Goal: Register for event/course

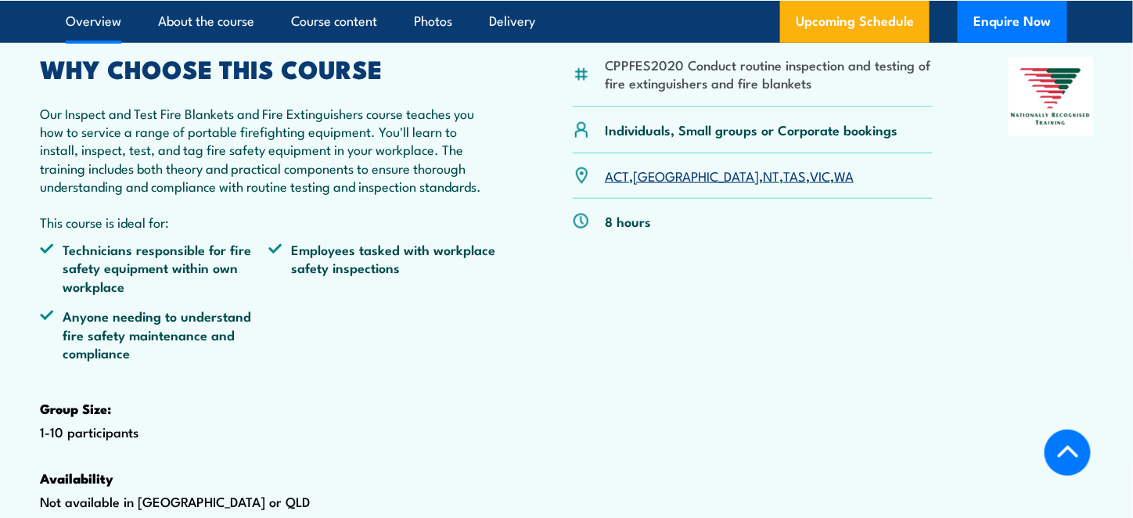
scroll to position [490, 0]
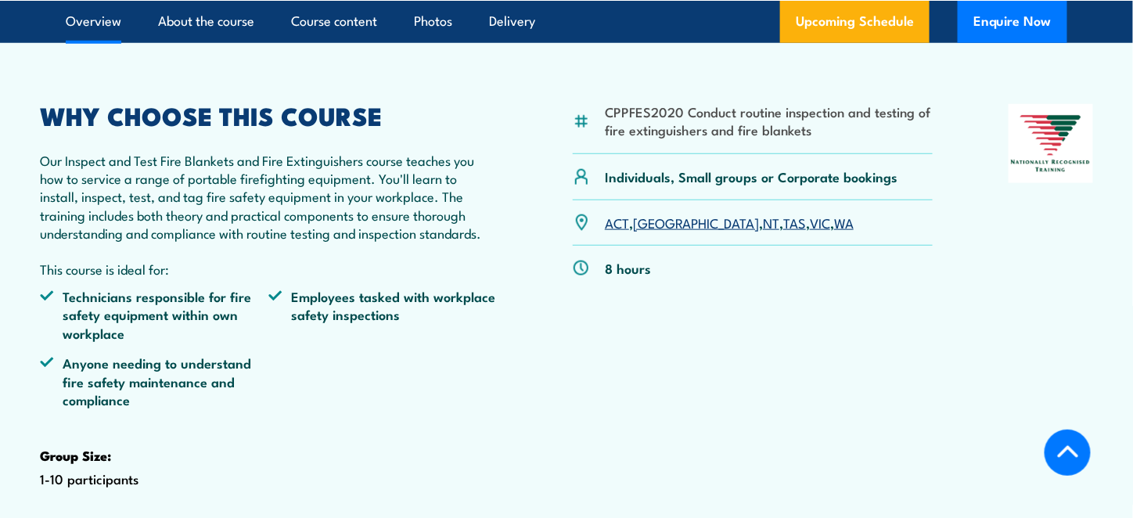
click at [656, 232] on link "NSW" at bounding box center [696, 222] width 126 height 19
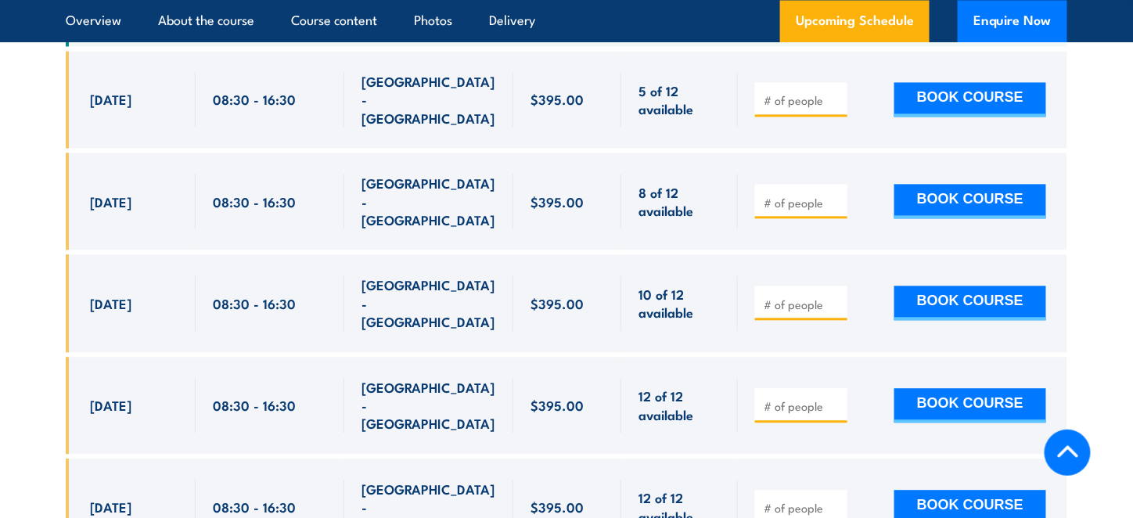
scroll to position [3079, 0]
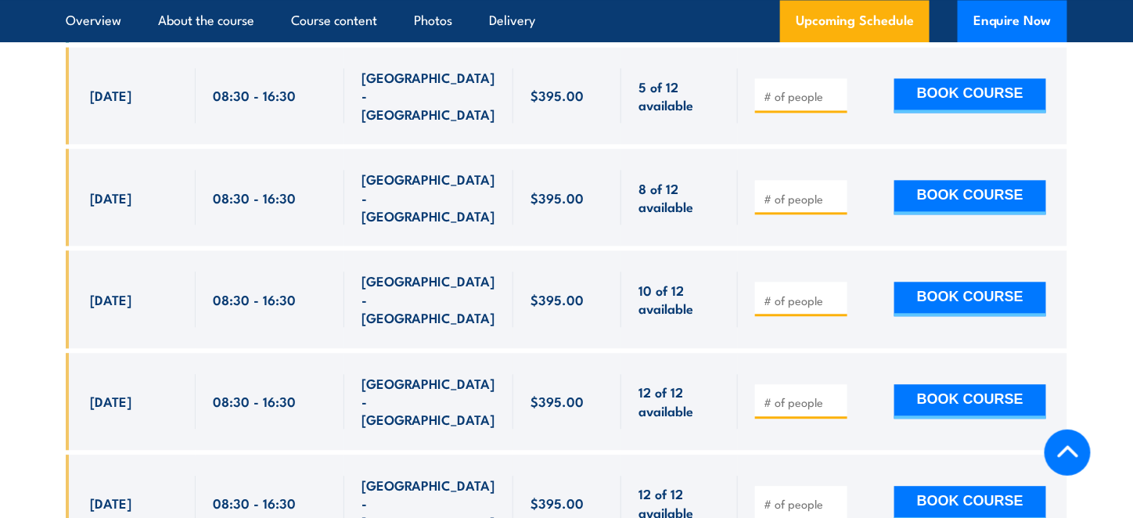
click at [661, 250] on div "10 of 12 available" at bounding box center [679, 298] width 117 height 97
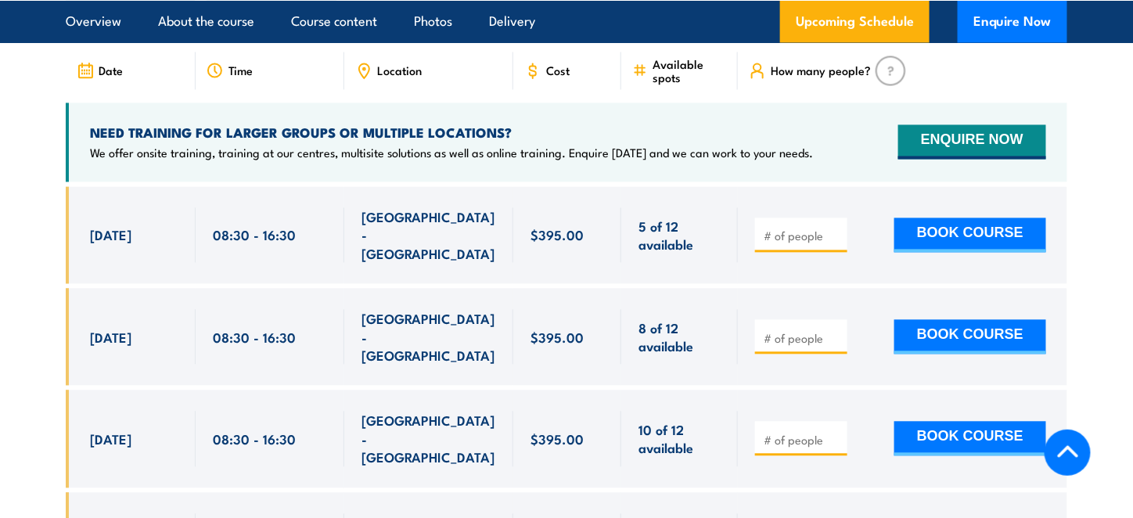
scroll to position [2943, 0]
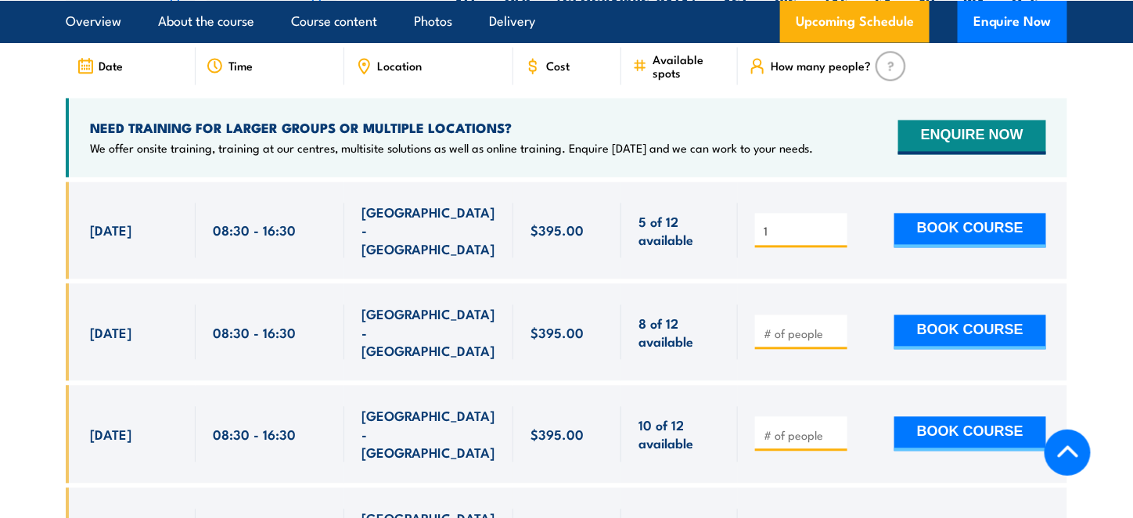
type input "1"
click at [833, 239] on input "1" at bounding box center [803, 232] width 78 height 16
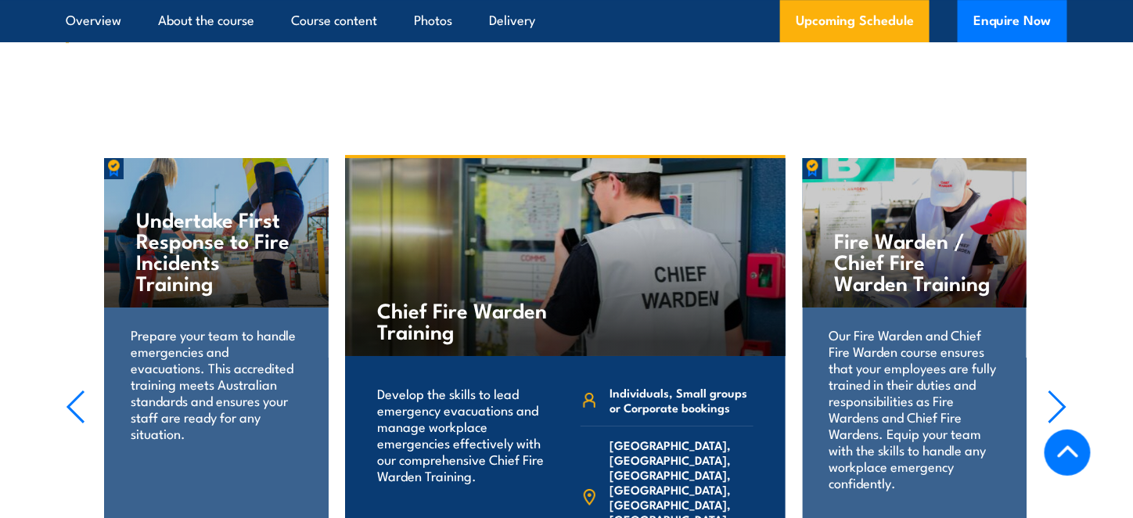
scroll to position [3699, 0]
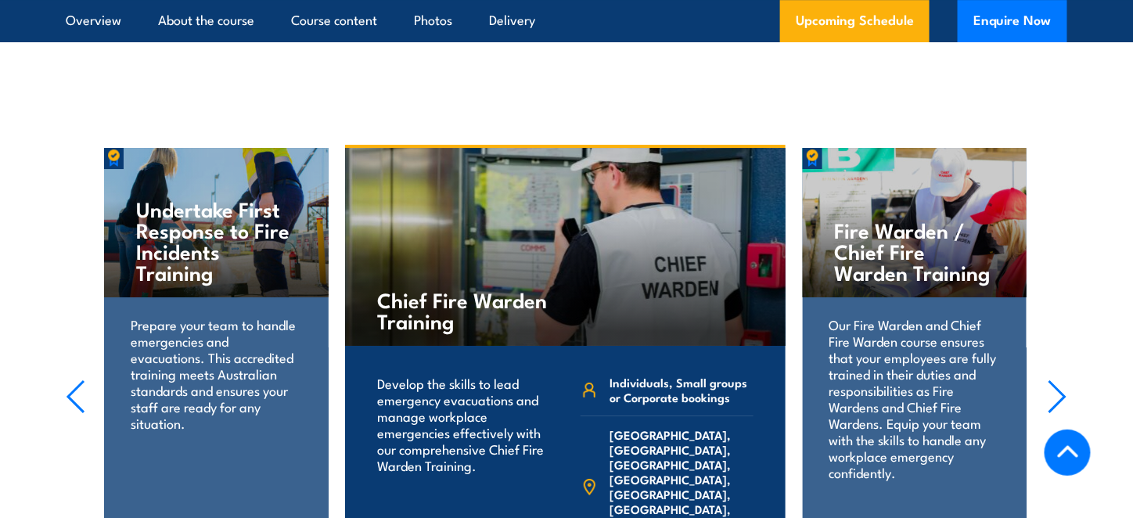
drag, startPoint x: 667, startPoint y: 251, endPoint x: 675, endPoint y: 219, distance: 33.0
click at [675, 219] on div "Chief Fire Warden Training" at bounding box center [565, 247] width 440 height 198
drag, startPoint x: 689, startPoint y: 122, endPoint x: 695, endPoint y: 104, distance: 18.8
click at [695, 148] on div "Chief Fire Warden Training" at bounding box center [565, 247] width 440 height 198
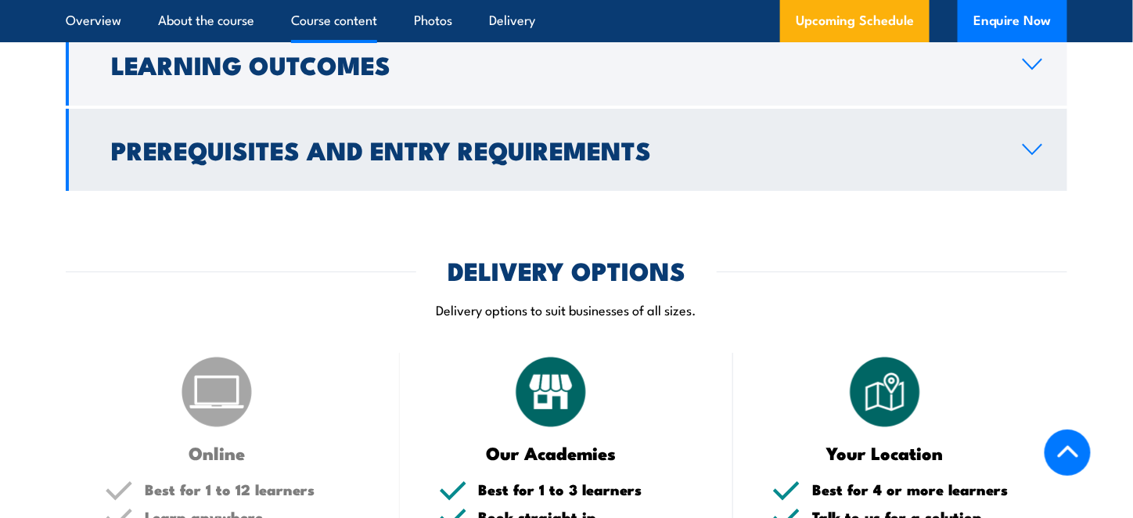
click at [905, 160] on h2 "Prerequisites and Entry Requirements" at bounding box center [554, 150] width 887 height 22
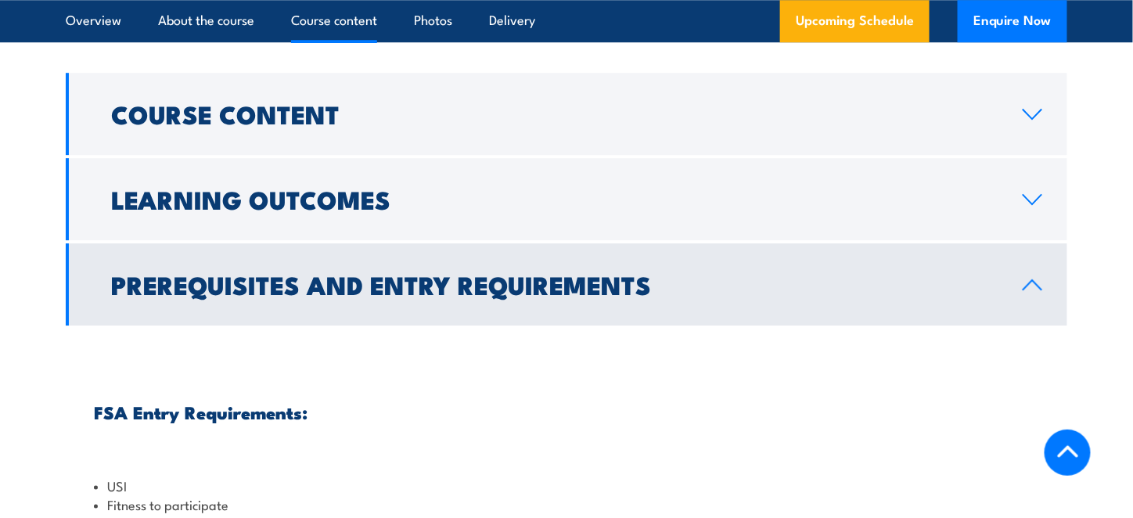
scroll to position [1526, 0]
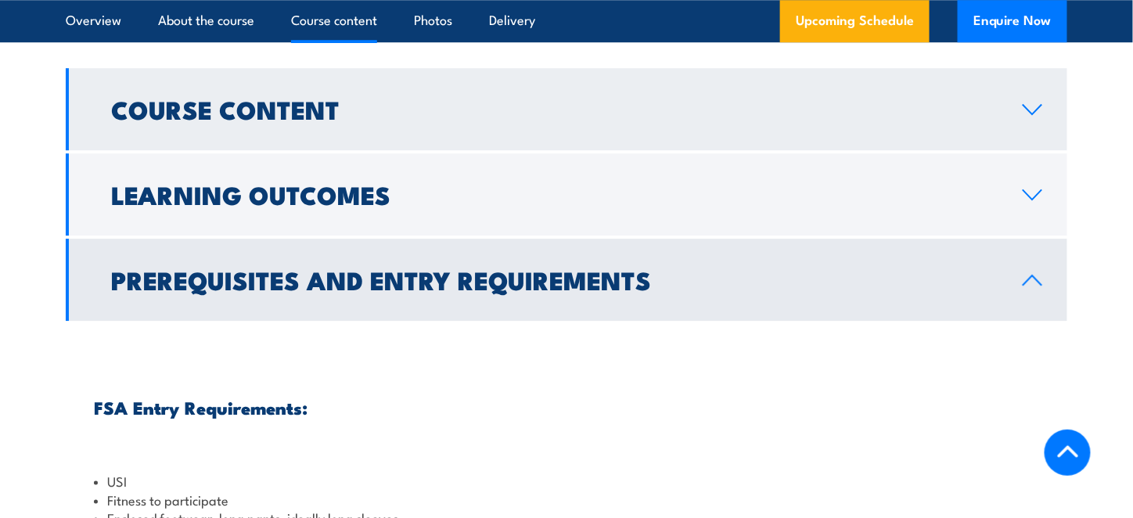
click at [473, 120] on h2 "Course Content" at bounding box center [554, 109] width 887 height 22
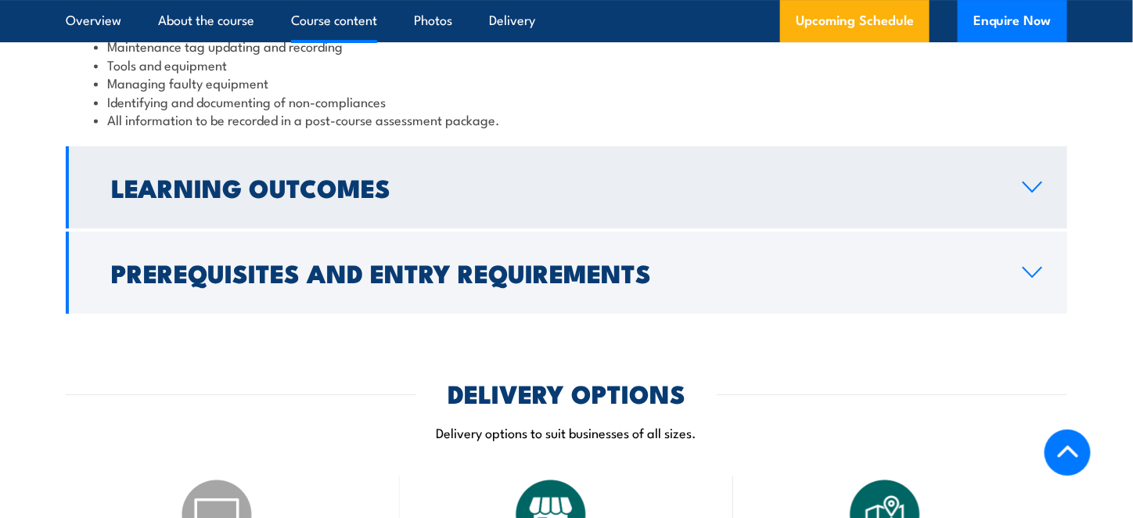
click at [454, 205] on link "Learning Outcomes" at bounding box center [567, 187] width 1002 height 82
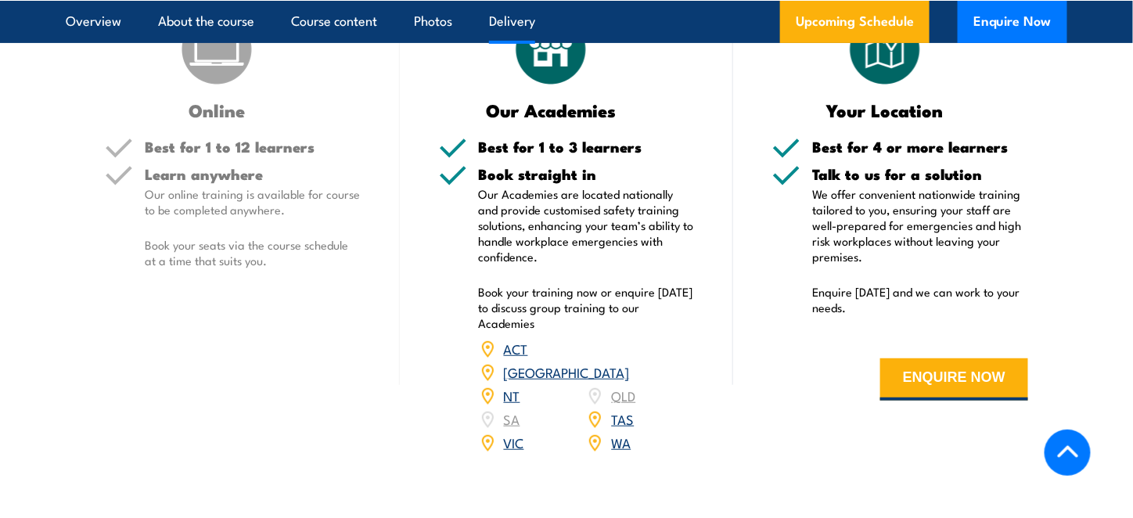
scroll to position [2107, 0]
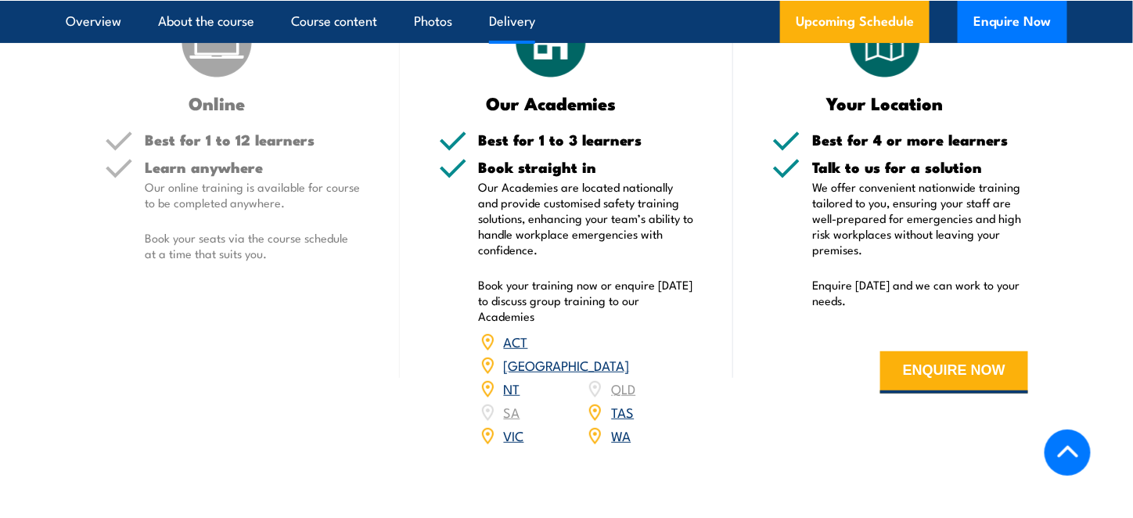
click at [214, 112] on h3 "Online" at bounding box center [217, 103] width 225 height 18
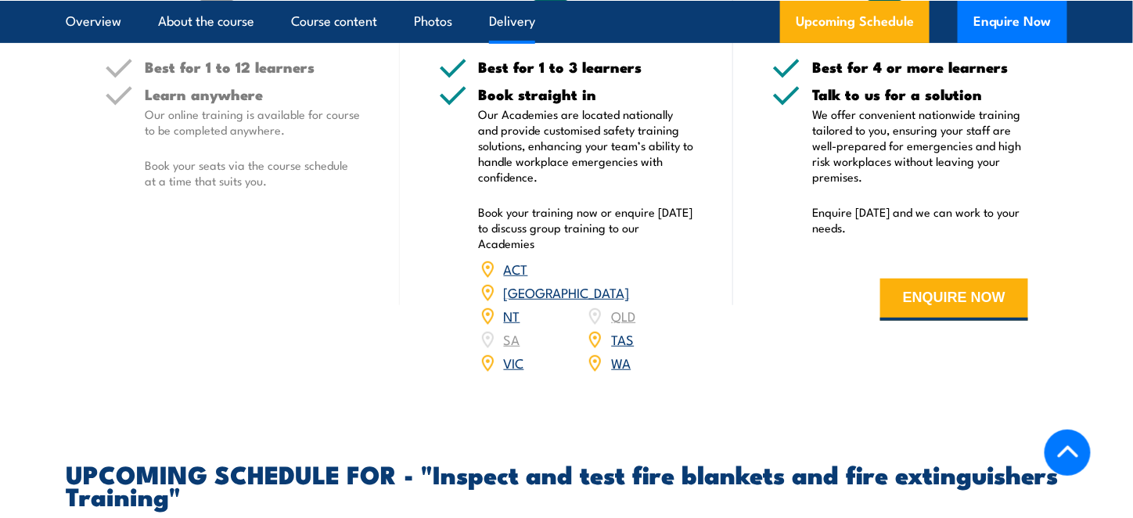
scroll to position [2180, 0]
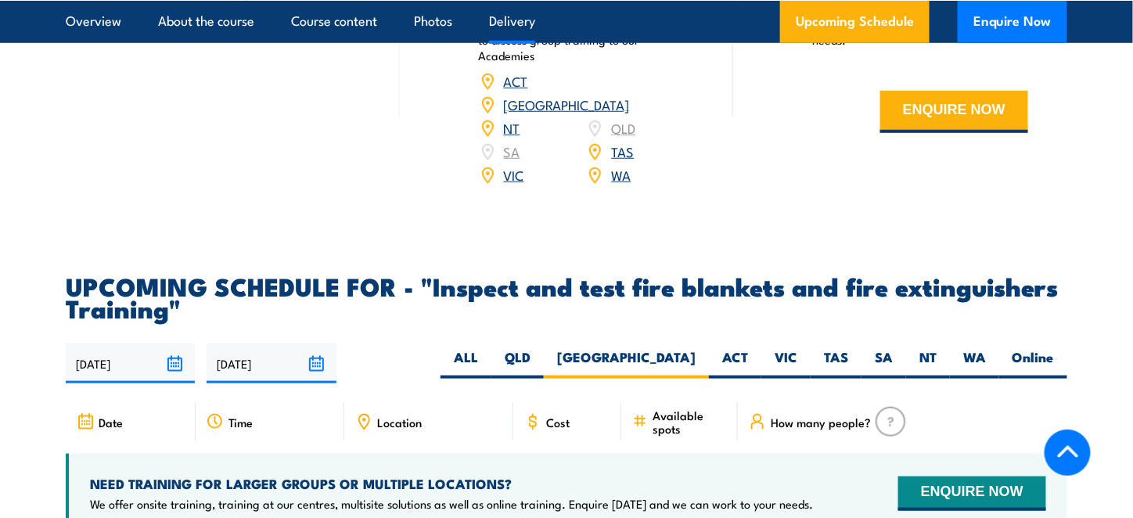
click at [565, 187] on div "VIC" at bounding box center [533, 175] width 108 height 23
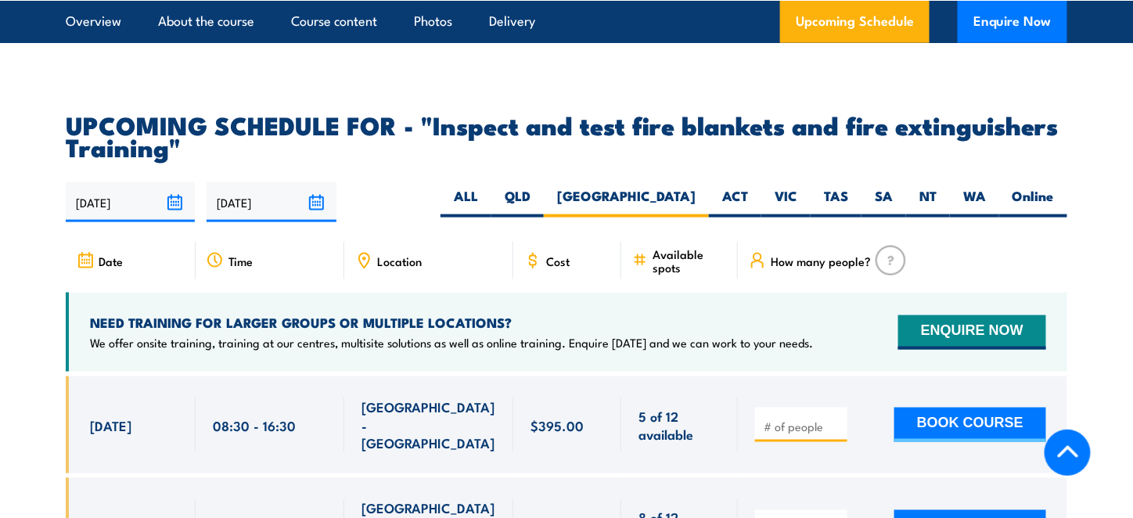
scroll to position [2536, 0]
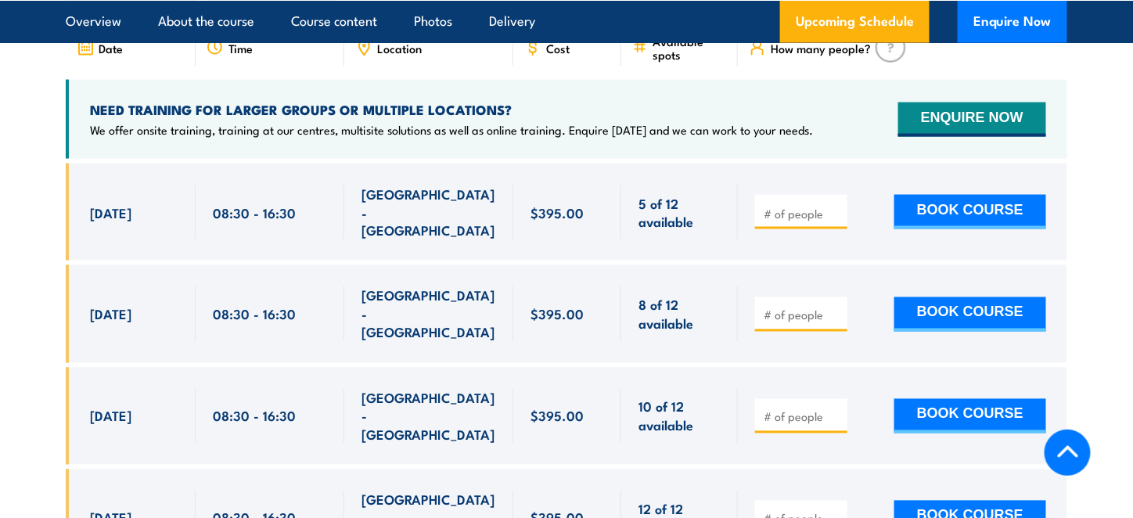
click at [565, 214] on div "$395.00" at bounding box center [567, 212] width 108 height 97
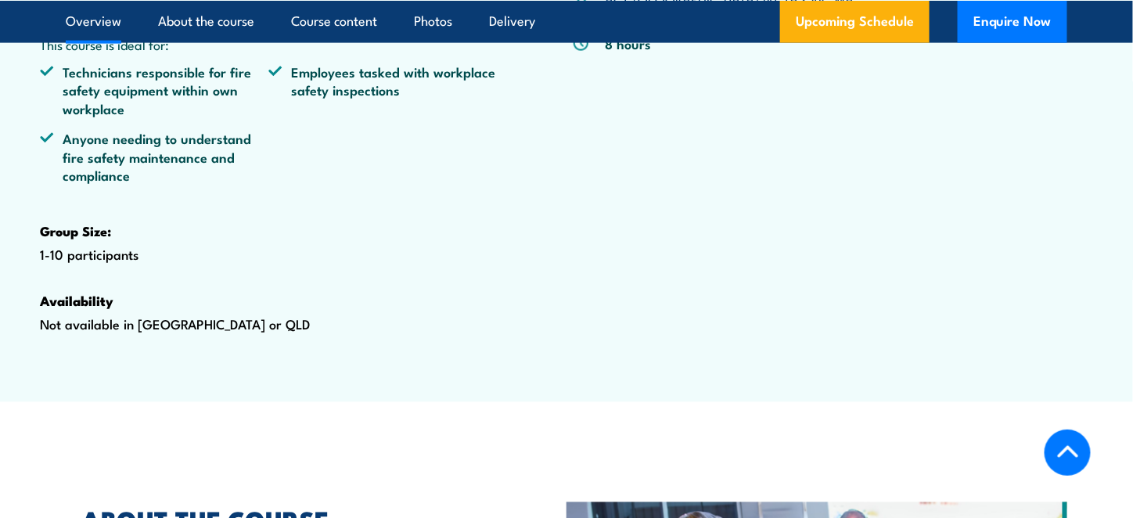
scroll to position [0, 0]
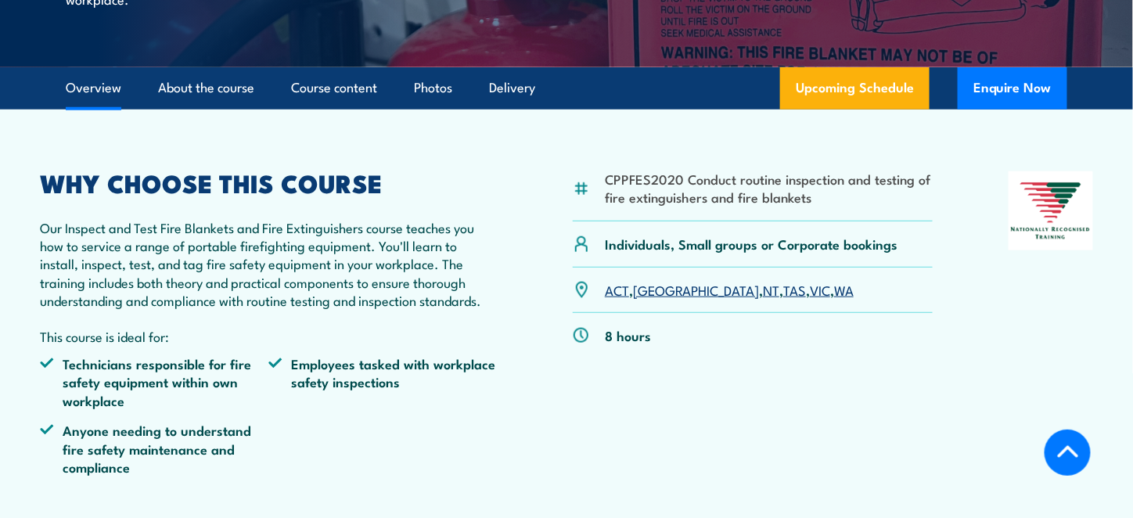
click at [444, 193] on h2 "WHY CHOOSE THIS COURSE" at bounding box center [268, 182] width 457 height 22
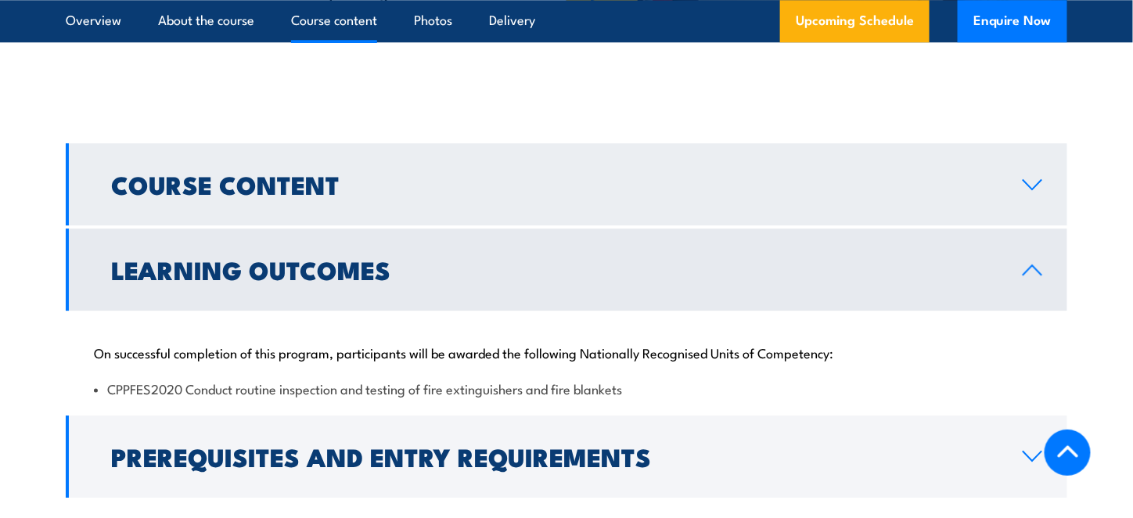
scroll to position [1456, 0]
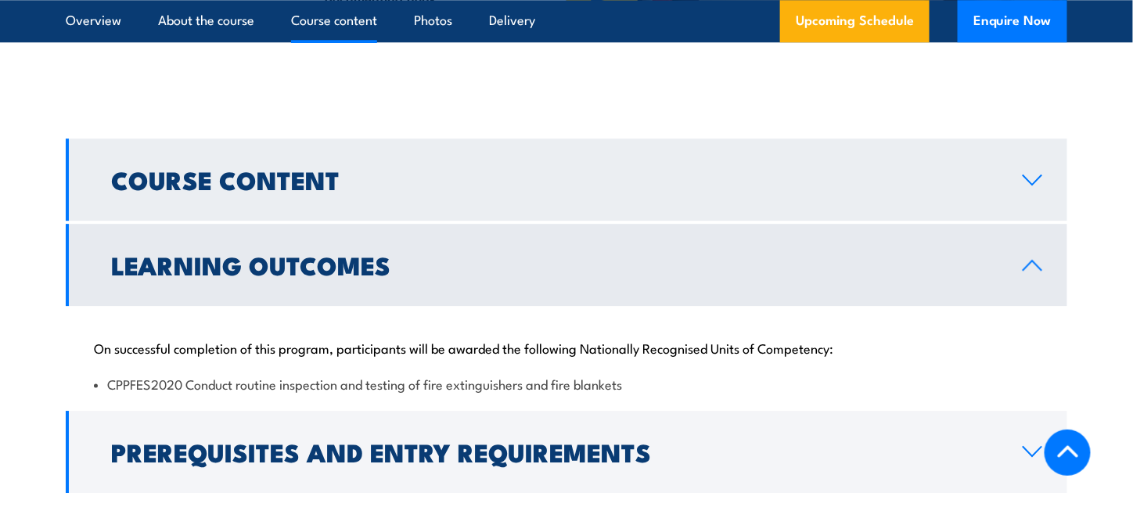
click at [665, 190] on h2 "Course Content" at bounding box center [554, 179] width 887 height 22
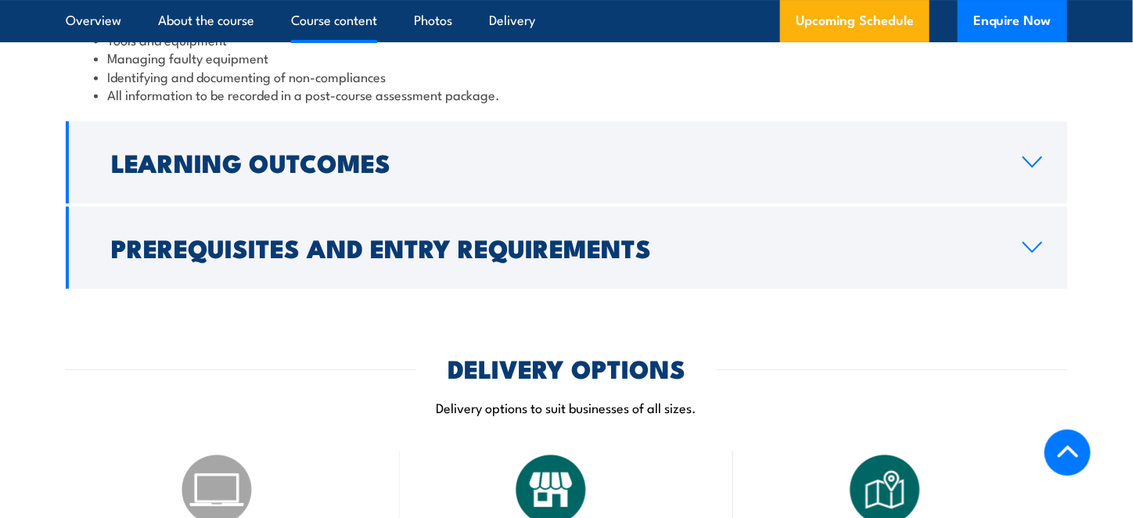
scroll to position [1894, 0]
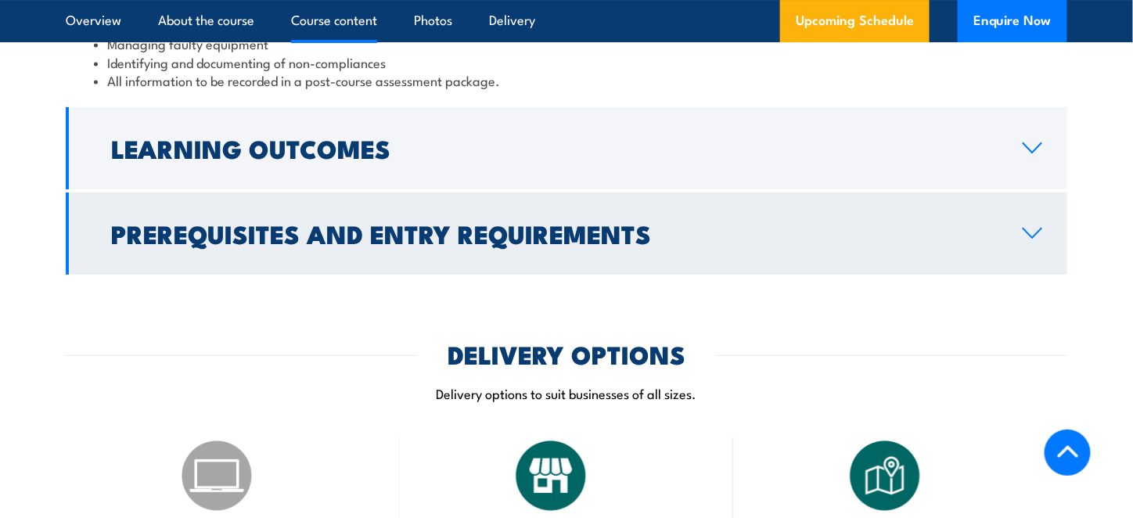
click at [639, 244] on h2 "Prerequisites and Entry Requirements" at bounding box center [554, 233] width 887 height 22
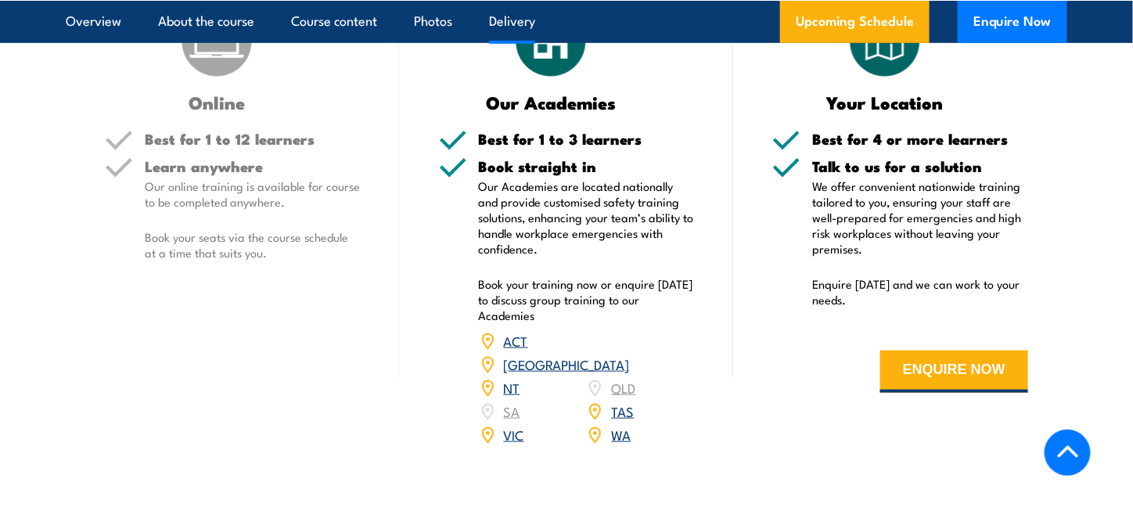
scroll to position [2246, 0]
click at [520, 349] on link "ACT" at bounding box center [516, 339] width 24 height 19
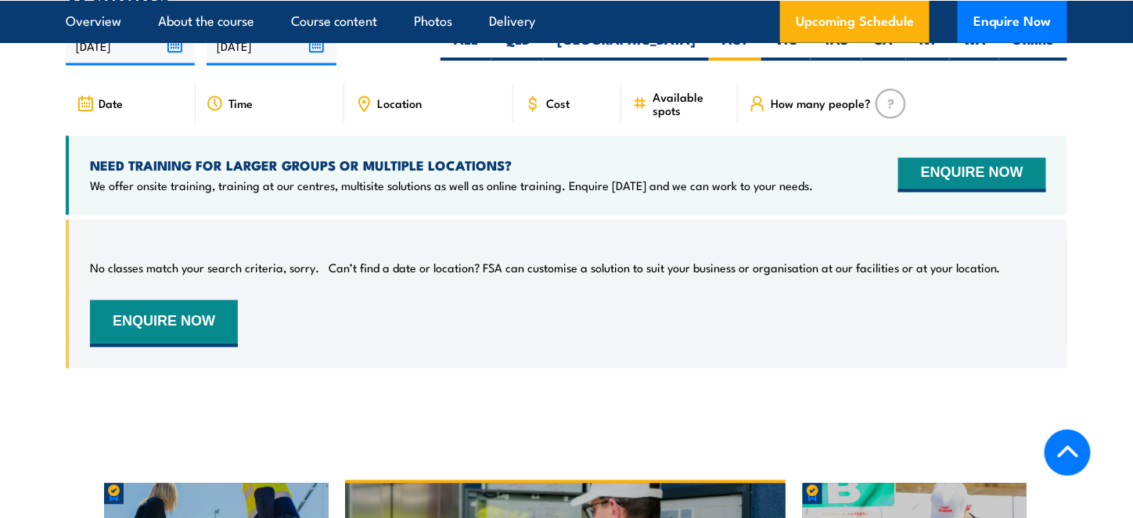
scroll to position [2855, 0]
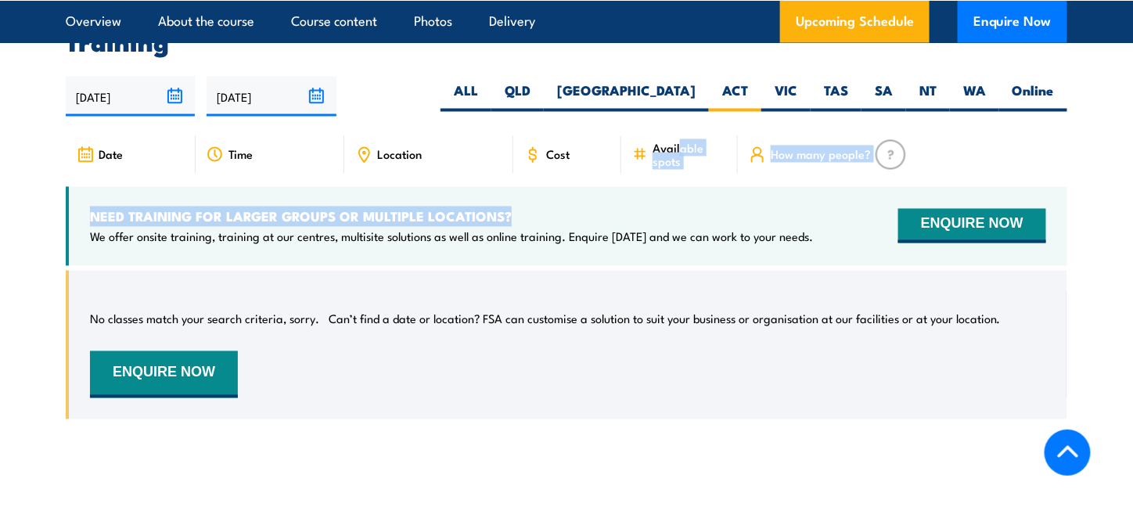
drag, startPoint x: 655, startPoint y: 191, endPoint x: 683, endPoint y: 148, distance: 51.4
click at [682, 160] on article "UPCOMING SCHEDULE FOR - "Inspect and test fire blankets and fire extinguishers …" at bounding box center [567, 225] width 1002 height 435
click at [683, 112] on label "[GEOGRAPHIC_DATA]" at bounding box center [626, 96] width 165 height 31
click at [696, 92] on input "[GEOGRAPHIC_DATA]" at bounding box center [701, 86] width 10 height 10
radio input "true"
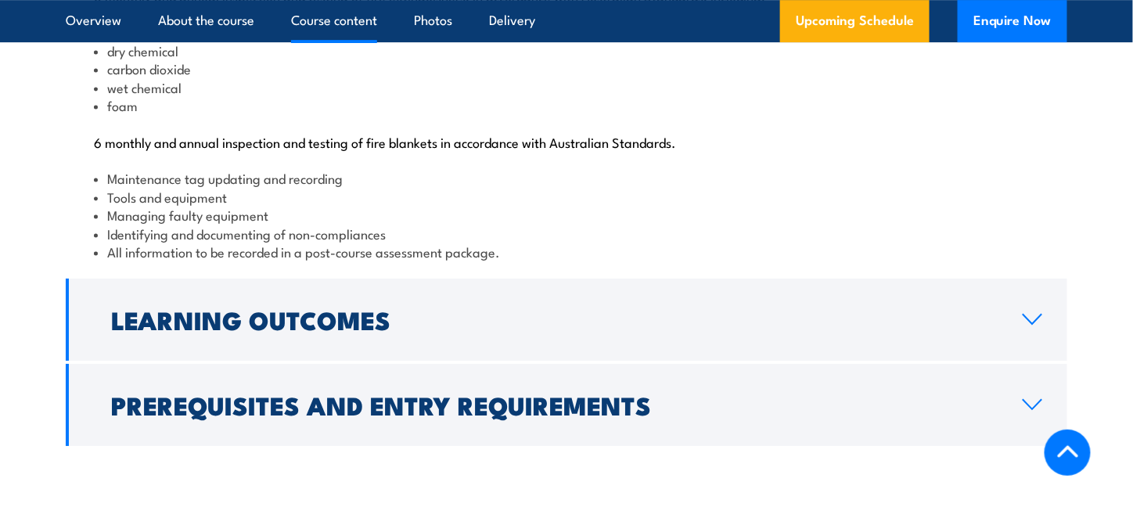
scroll to position [1722, 0]
click at [441, 5] on link "Photos" at bounding box center [433, 20] width 38 height 41
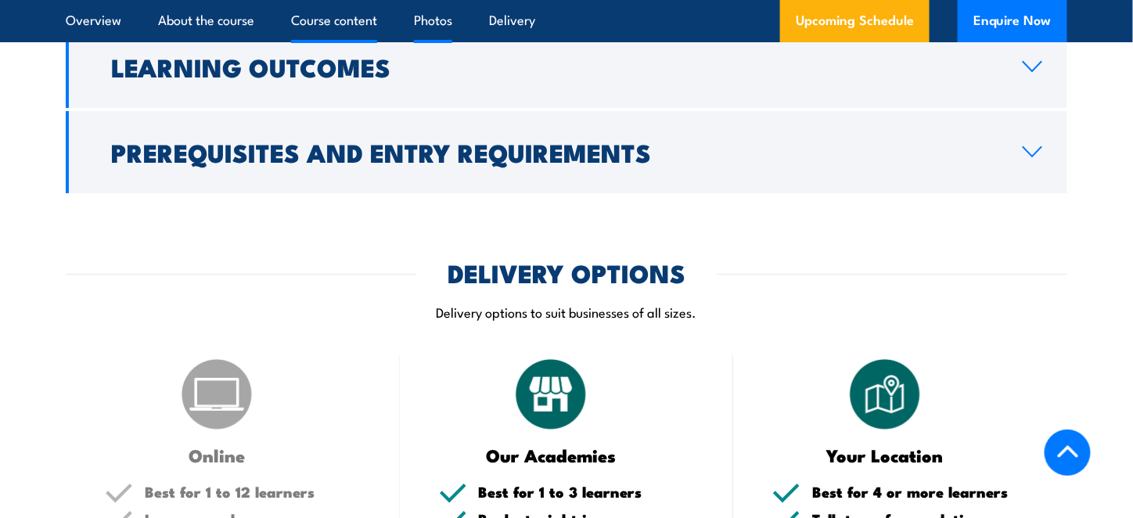
click at [441, 27] on link "Photos" at bounding box center [433, 20] width 38 height 41
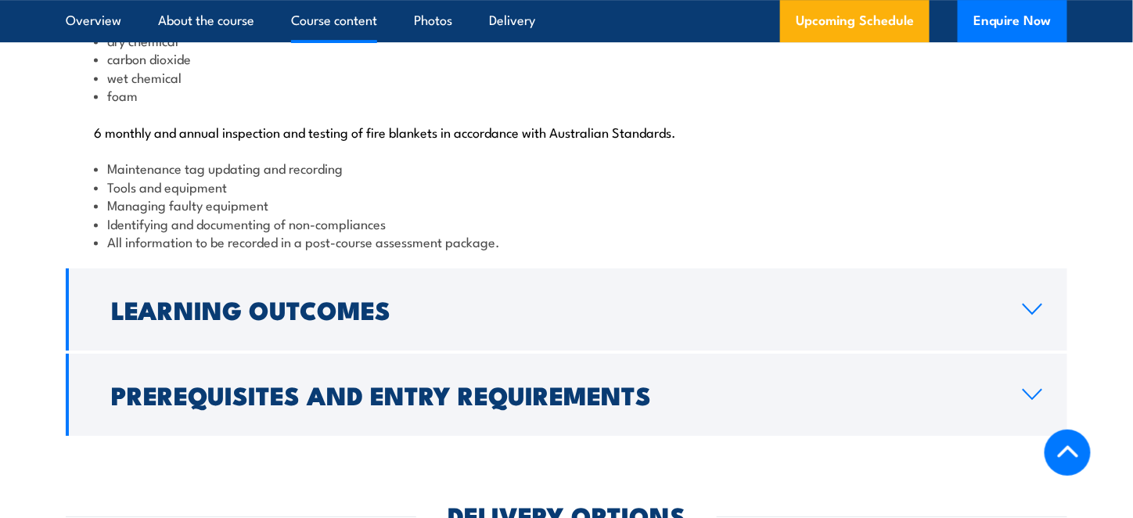
scroll to position [1726, 0]
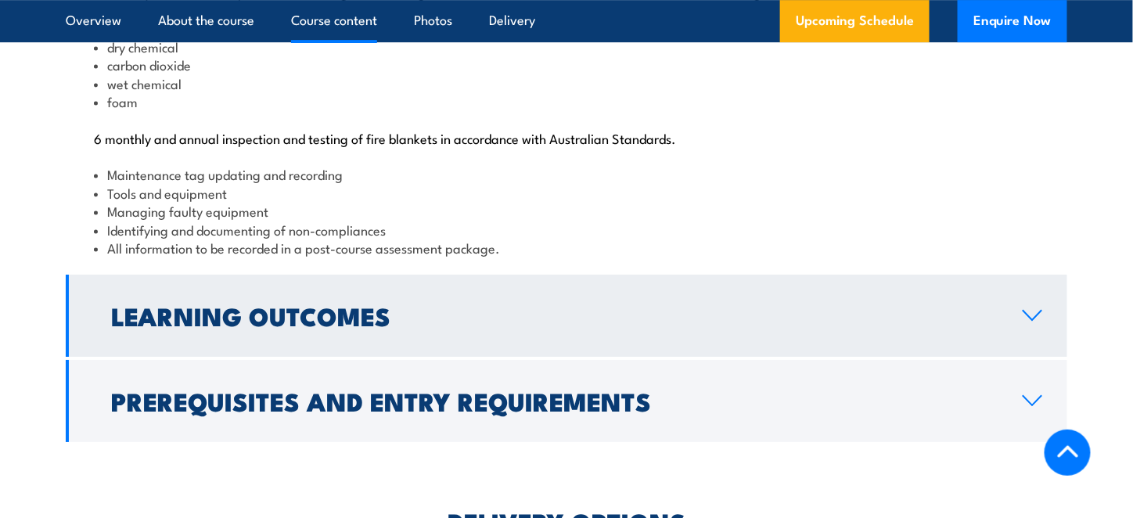
click at [419, 326] on h2 "Learning Outcomes" at bounding box center [554, 315] width 887 height 22
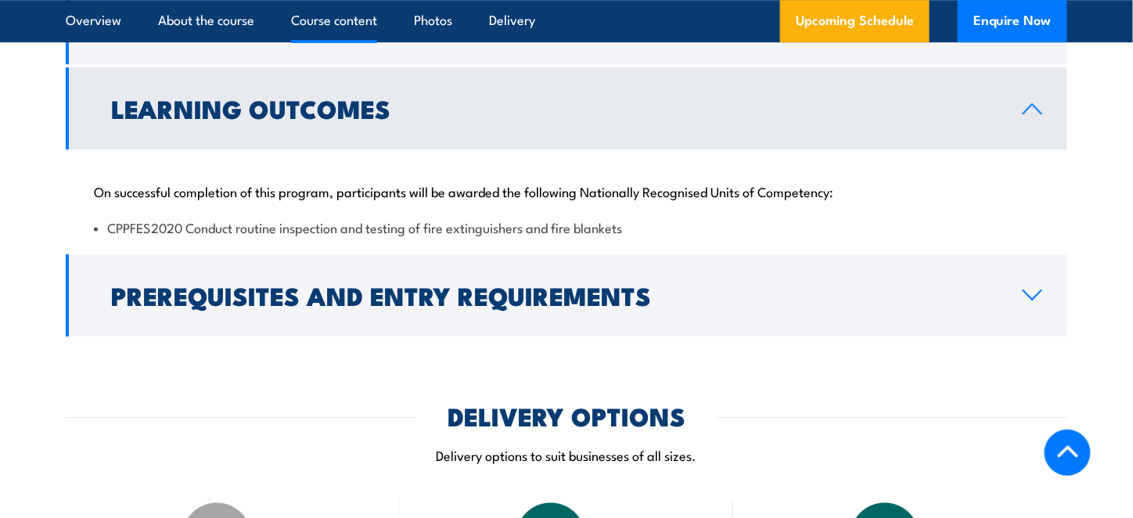
scroll to position [1611, 0]
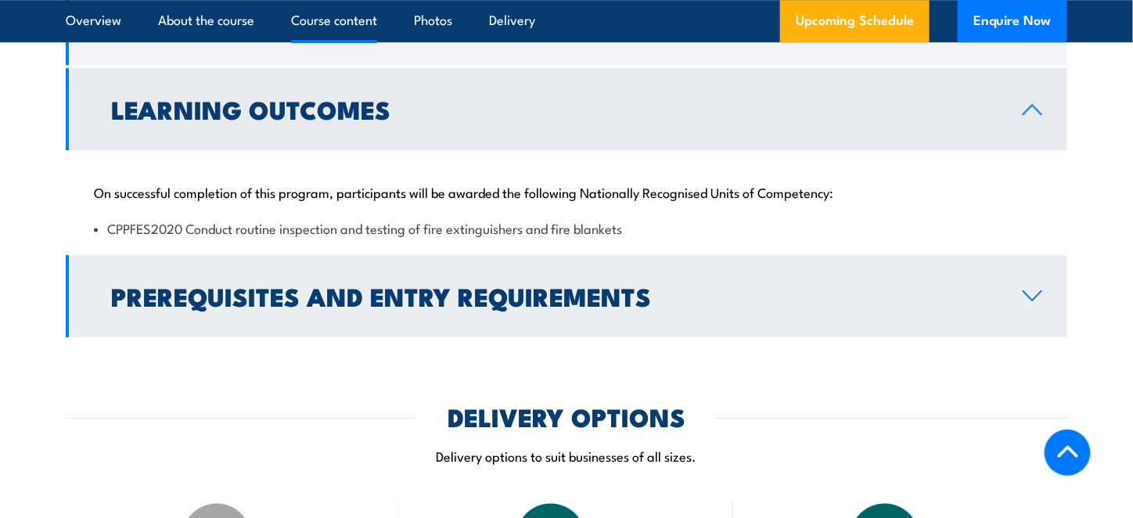
click at [466, 337] on link "Prerequisites and Entry Requirements" at bounding box center [567, 296] width 1002 height 82
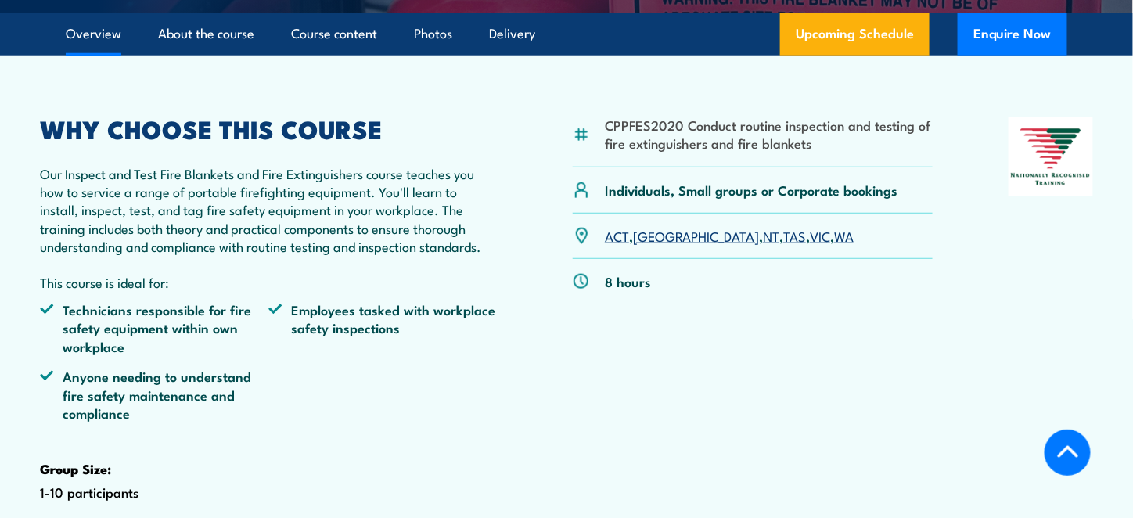
scroll to position [474, 0]
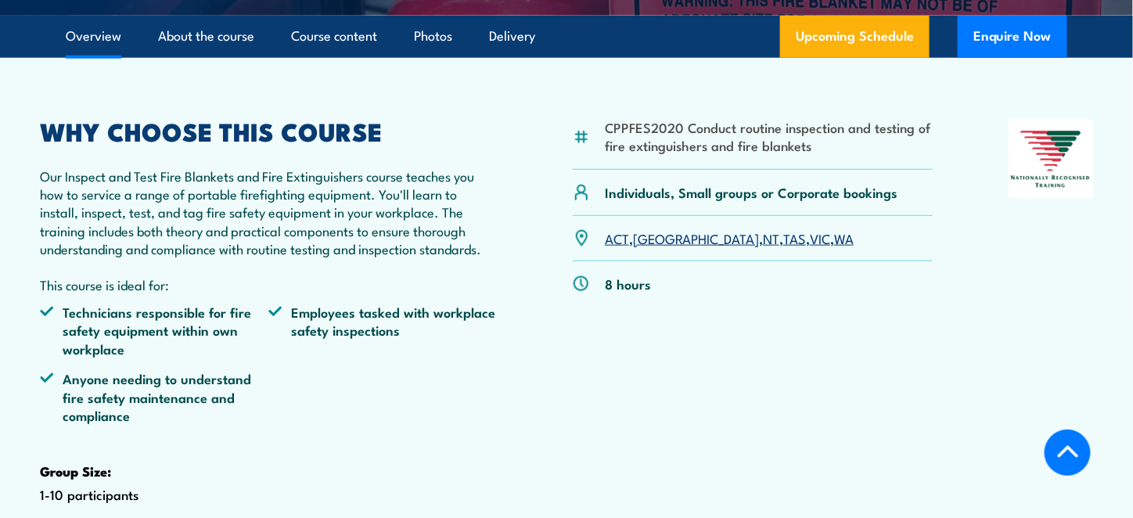
click at [617, 247] on link "ACT" at bounding box center [617, 238] width 24 height 19
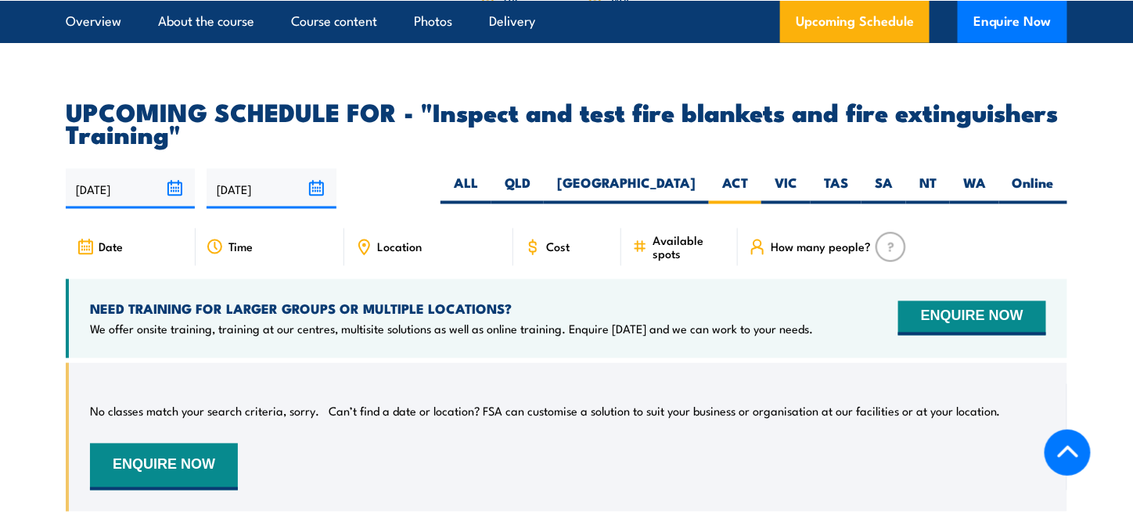
scroll to position [2734, 0]
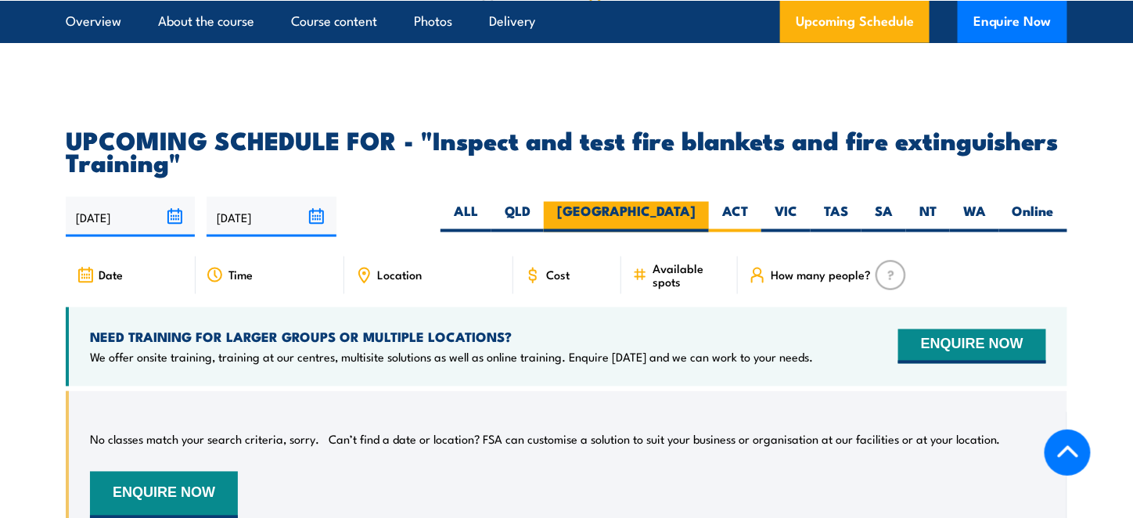
click at [682, 232] on label "[GEOGRAPHIC_DATA]" at bounding box center [626, 217] width 165 height 31
click at [696, 212] on input "[GEOGRAPHIC_DATA]" at bounding box center [701, 207] width 10 height 10
radio input "true"
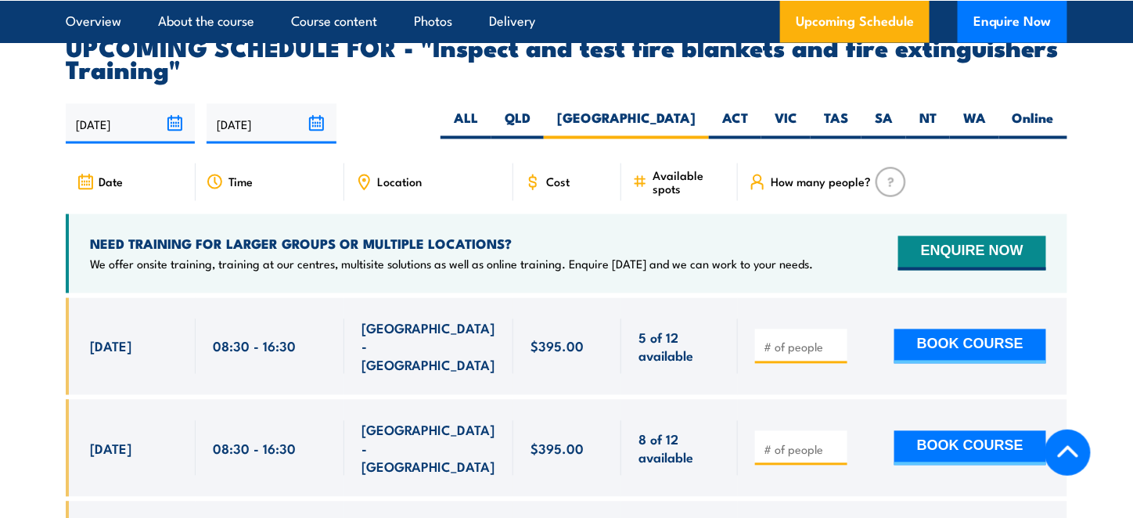
scroll to position [2828, 0]
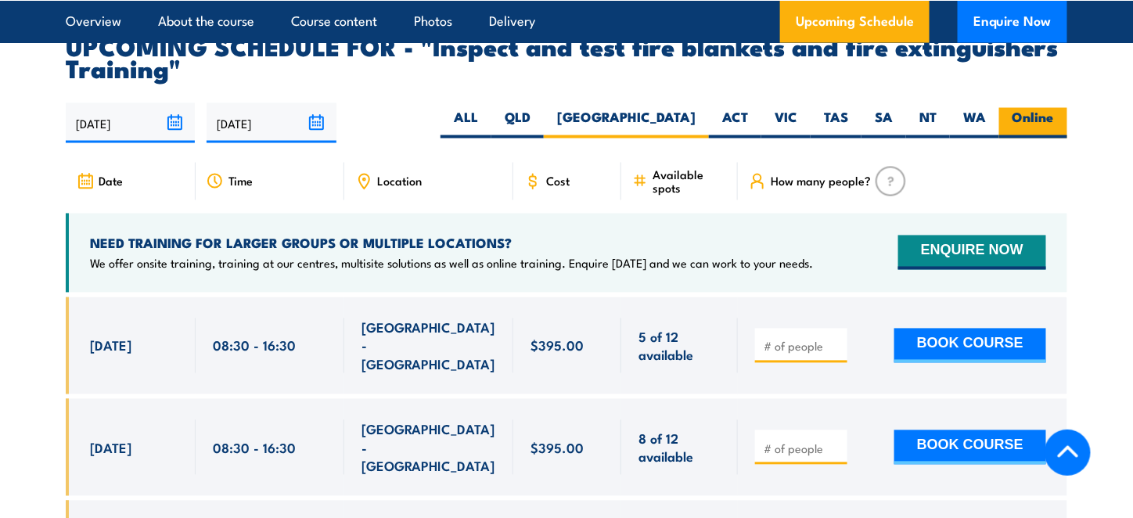
click at [1030, 139] on label "Online" at bounding box center [1033, 123] width 68 height 31
click at [1054, 118] on input "Online" at bounding box center [1059, 113] width 10 height 10
radio input "true"
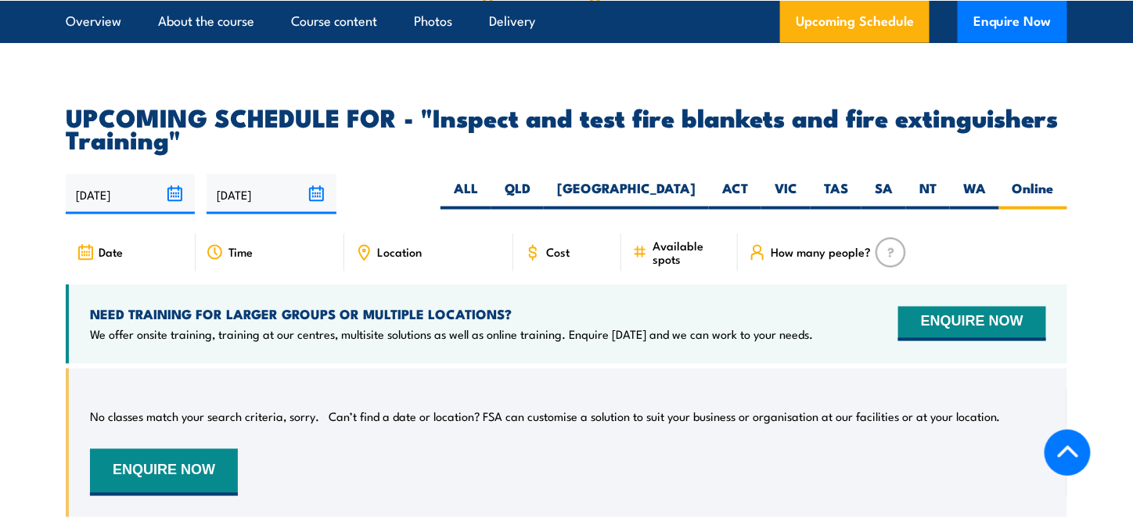
scroll to position [2755, 0]
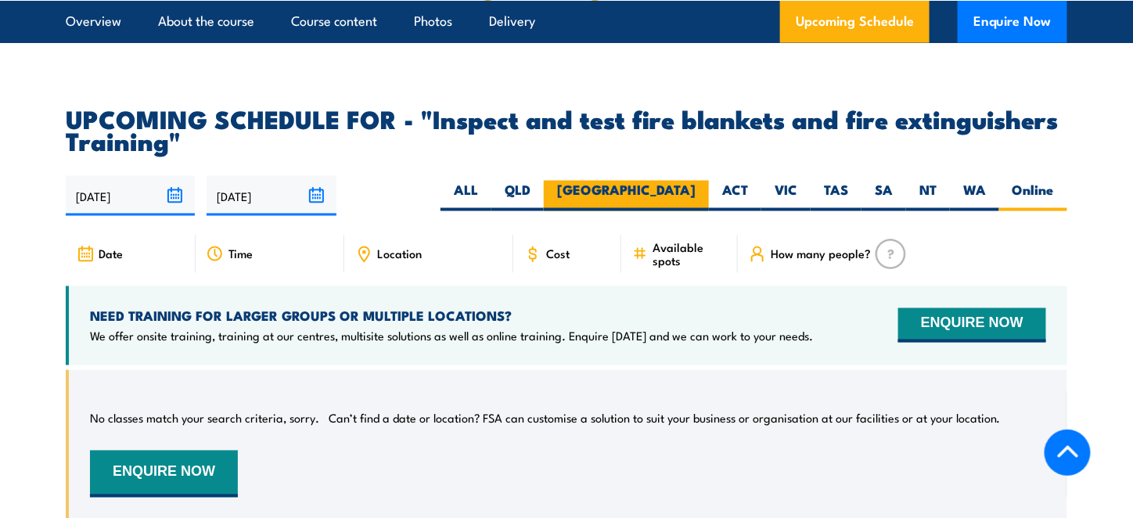
click at [675, 211] on label "[GEOGRAPHIC_DATA]" at bounding box center [626, 196] width 165 height 31
click at [696, 191] on input "[GEOGRAPHIC_DATA]" at bounding box center [701, 186] width 10 height 10
radio input "true"
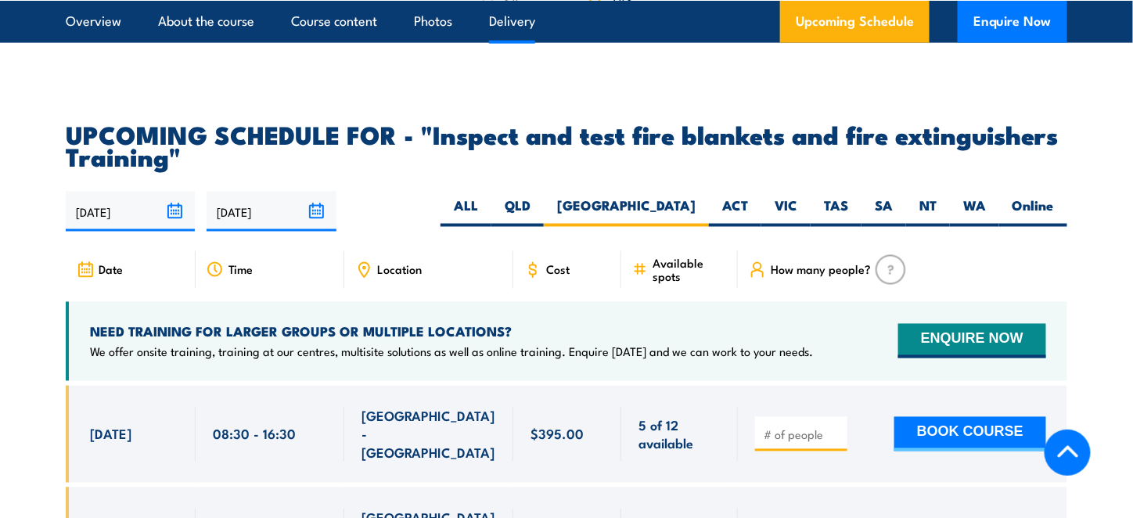
scroll to position [2806, 0]
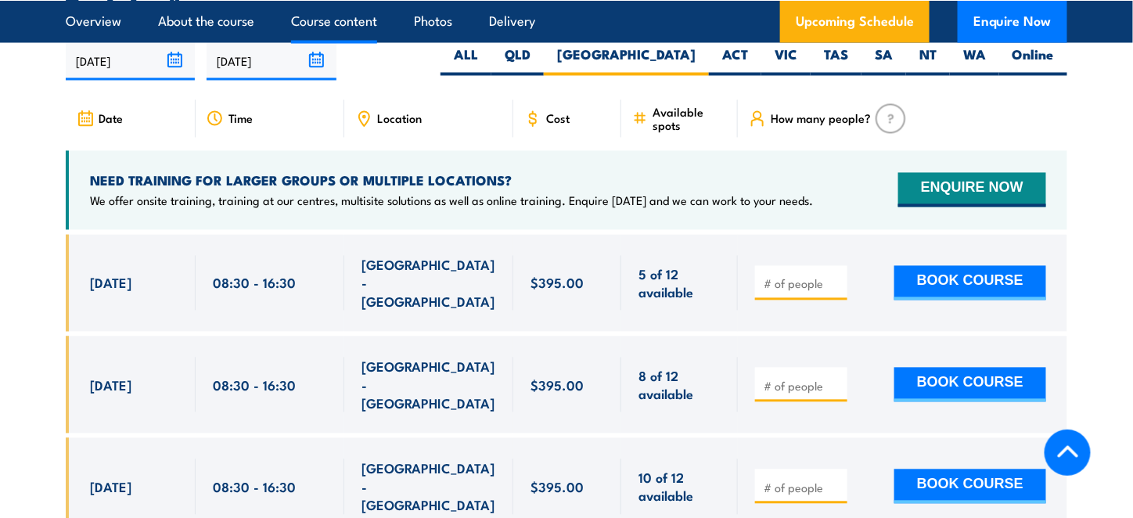
click at [319, 9] on link "Course content" at bounding box center [334, 20] width 86 height 41
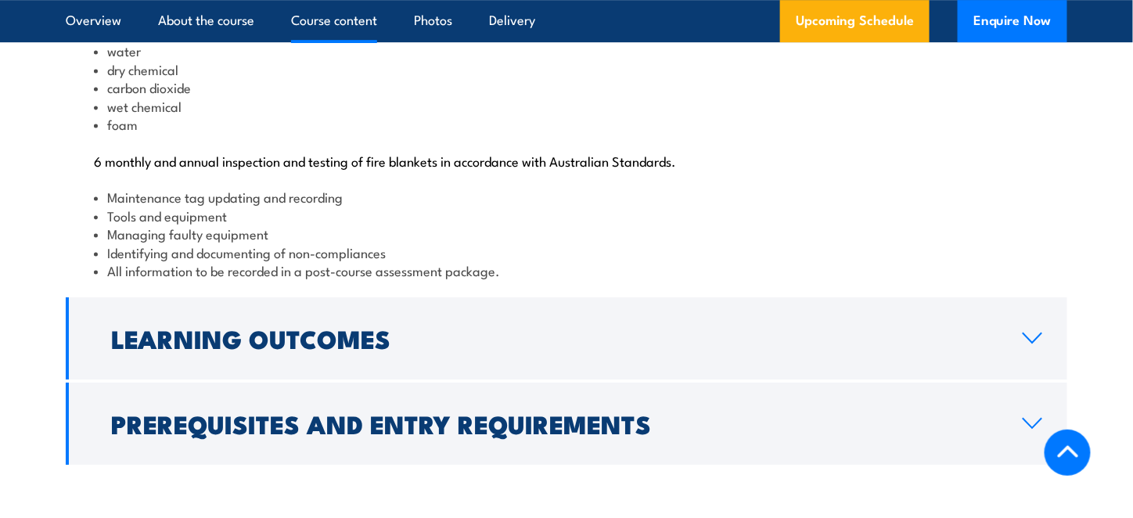
scroll to position [1836, 0]
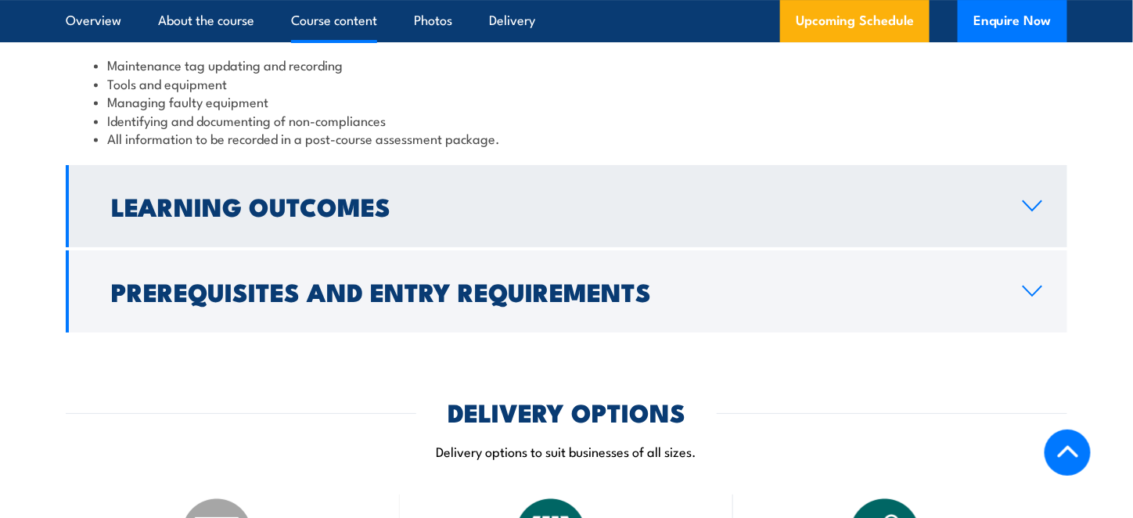
click at [620, 217] on h2 "Learning Outcomes" at bounding box center [554, 206] width 887 height 22
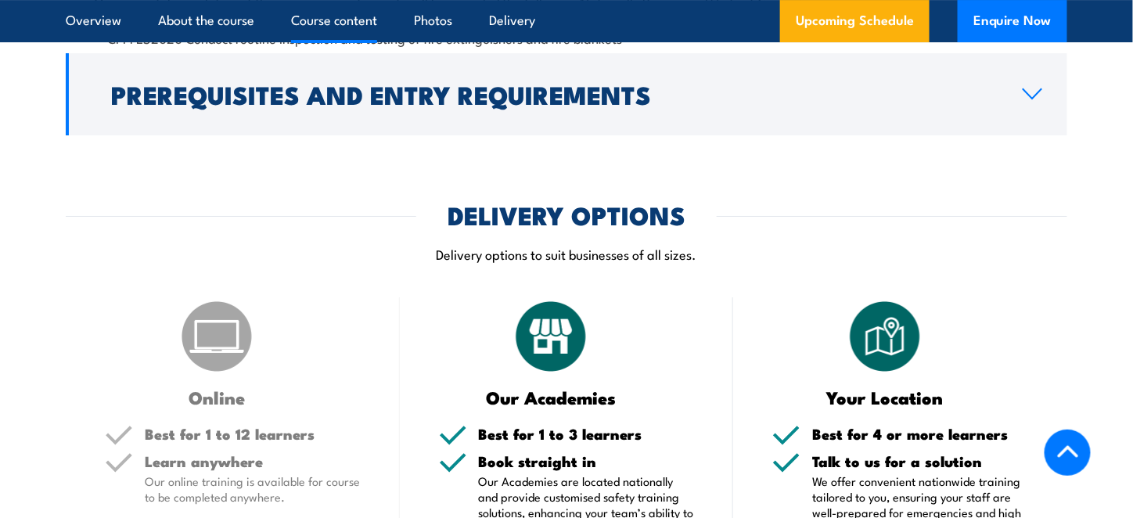
scroll to position [1740, 0]
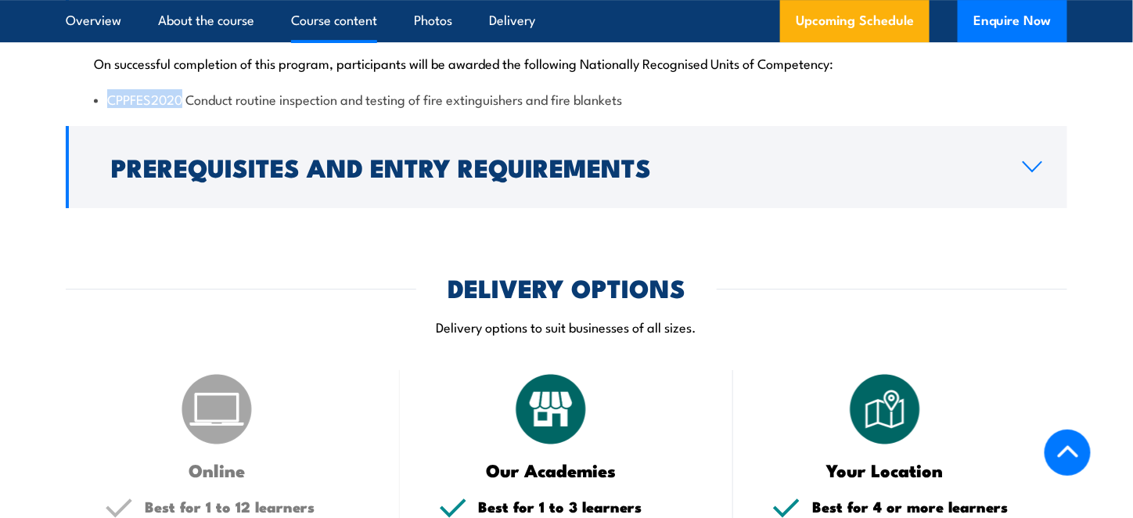
drag, startPoint x: 182, startPoint y: 153, endPoint x: 110, endPoint y: 154, distance: 72.0
click at [110, 108] on li "CPPFES2020 Conduct routine inspection and testing of fire extinguishers and fir…" at bounding box center [566, 99] width 945 height 18
copy li "CPPFES2020"
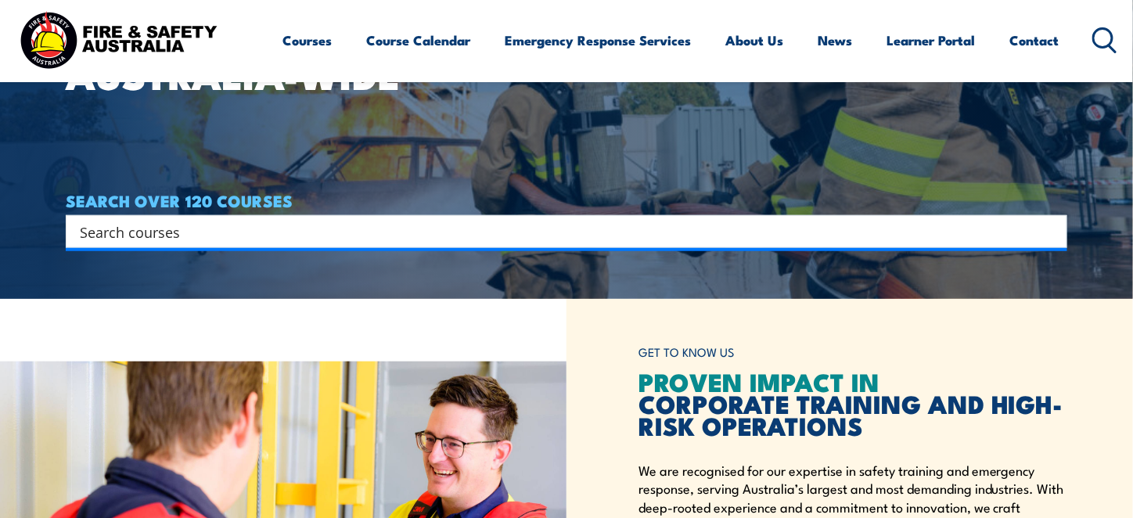
click at [362, 239] on input "Search input" at bounding box center [556, 231] width 953 height 23
paste input "CPPFES2020"
type input "CPPFES2020"
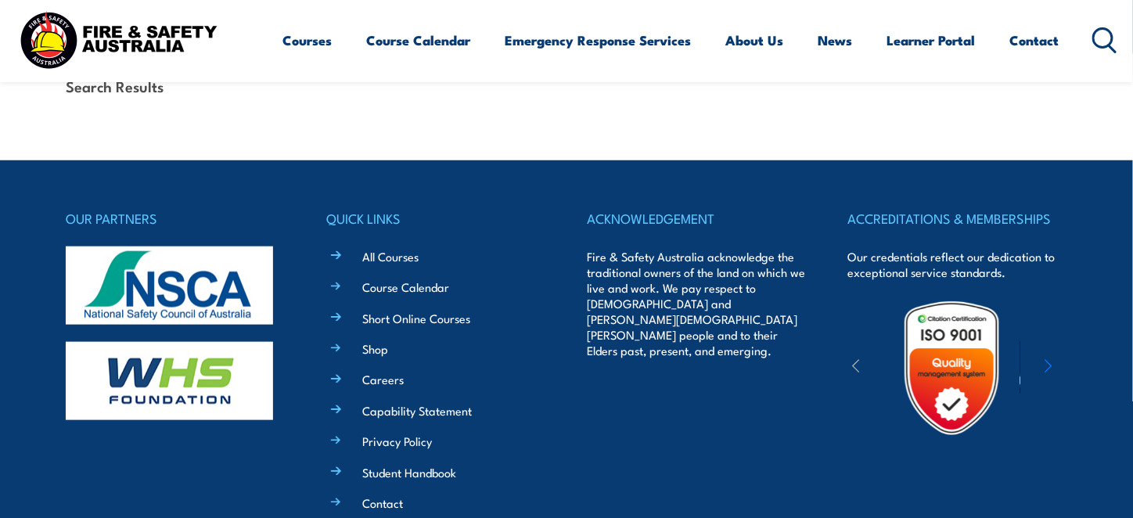
scroll to position [396, 0]
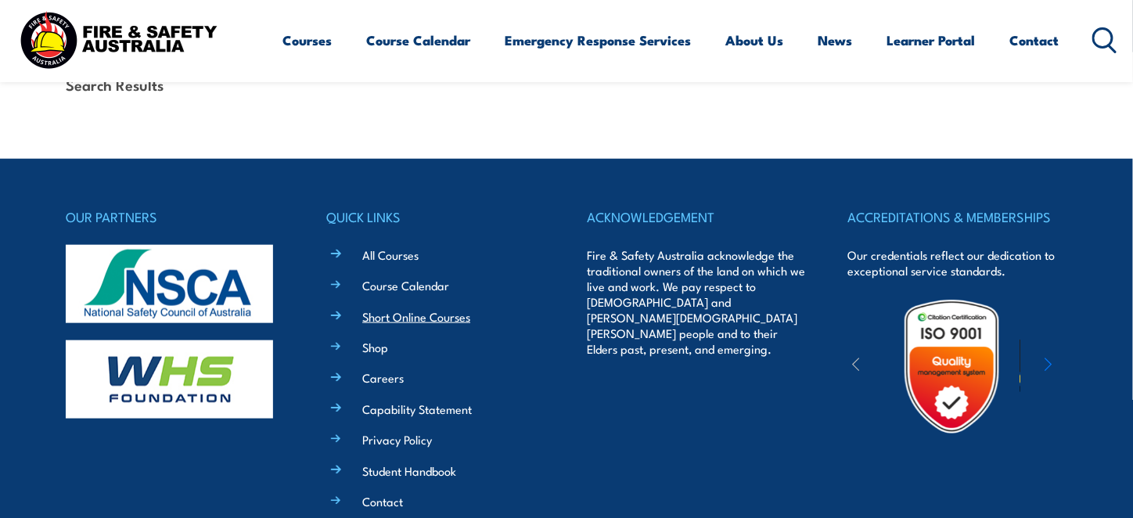
click at [397, 315] on link "Short Online Courses" at bounding box center [416, 316] width 108 height 16
